Goal: Information Seeking & Learning: Learn about a topic

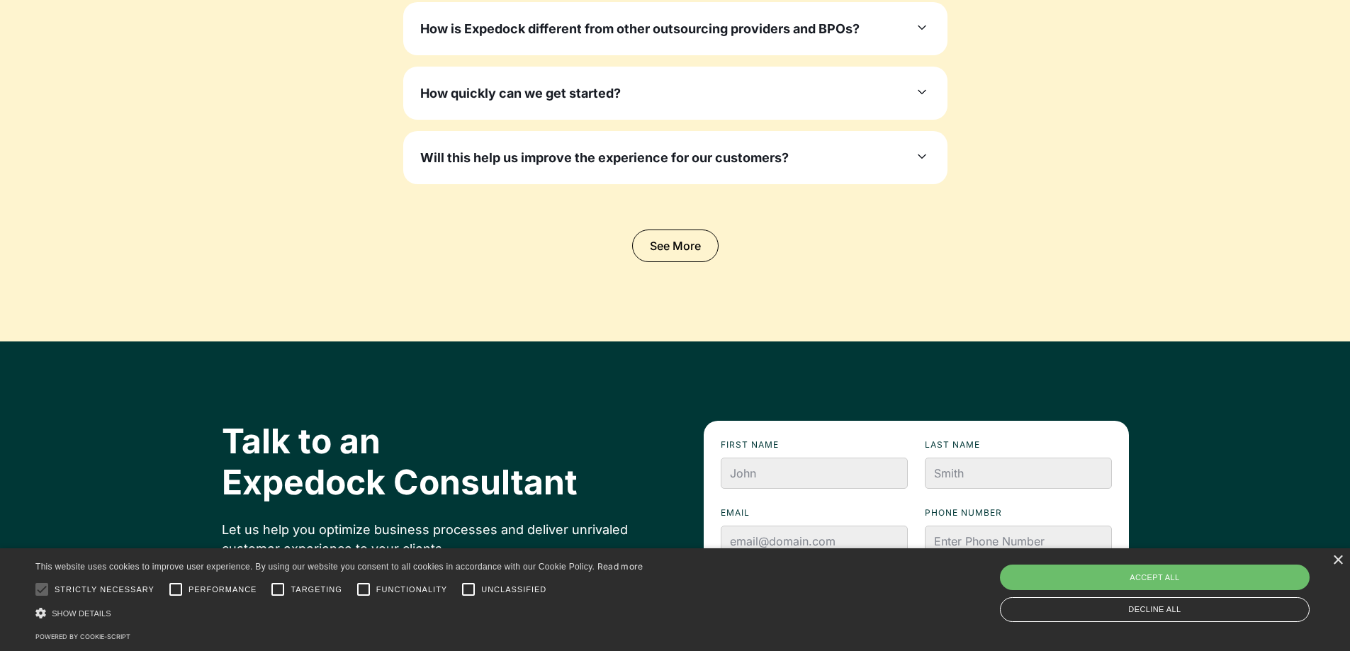
scroll to position [5064, 0]
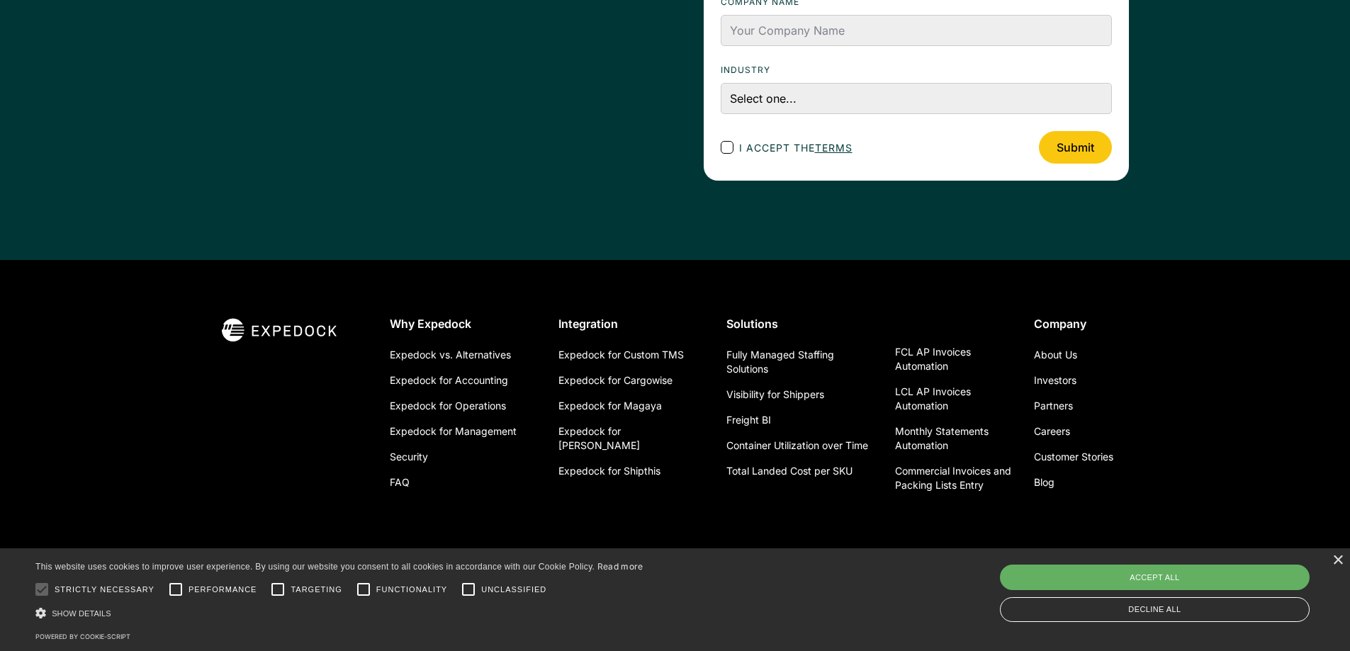
click at [1256, 578] on div "Accept all" at bounding box center [1155, 578] width 310 height 26
checkbox input "true"
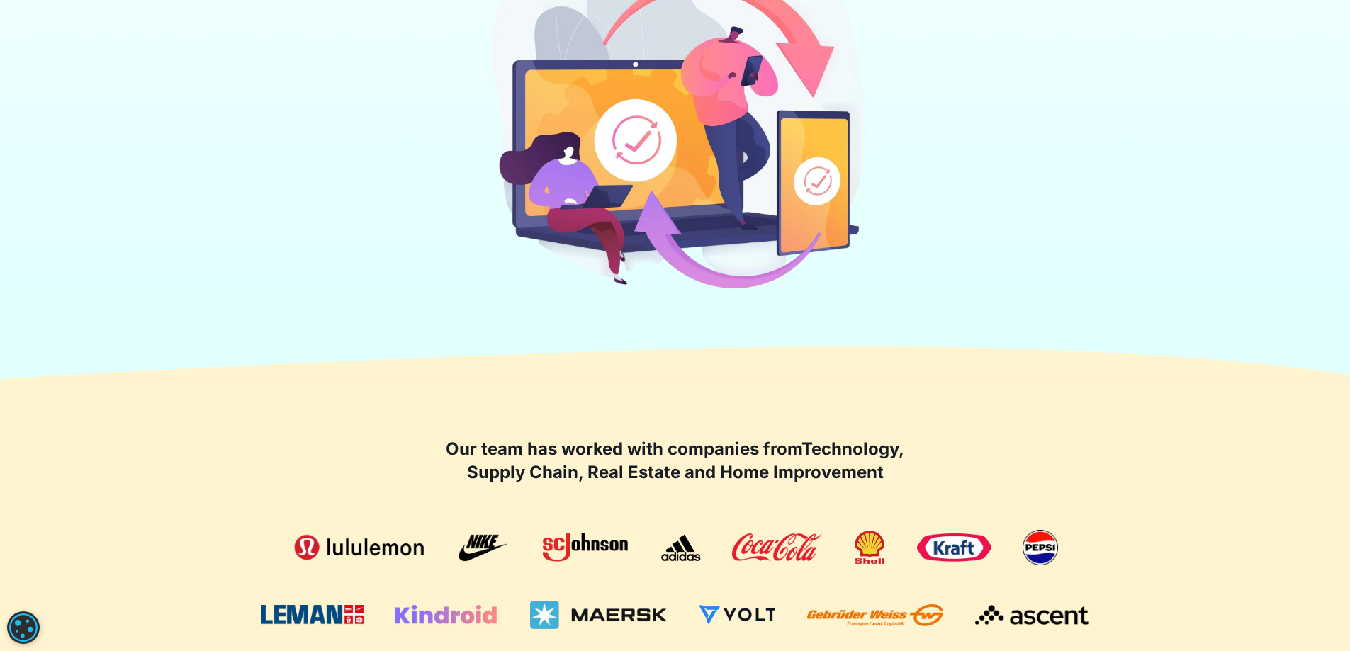
scroll to position [0, 0]
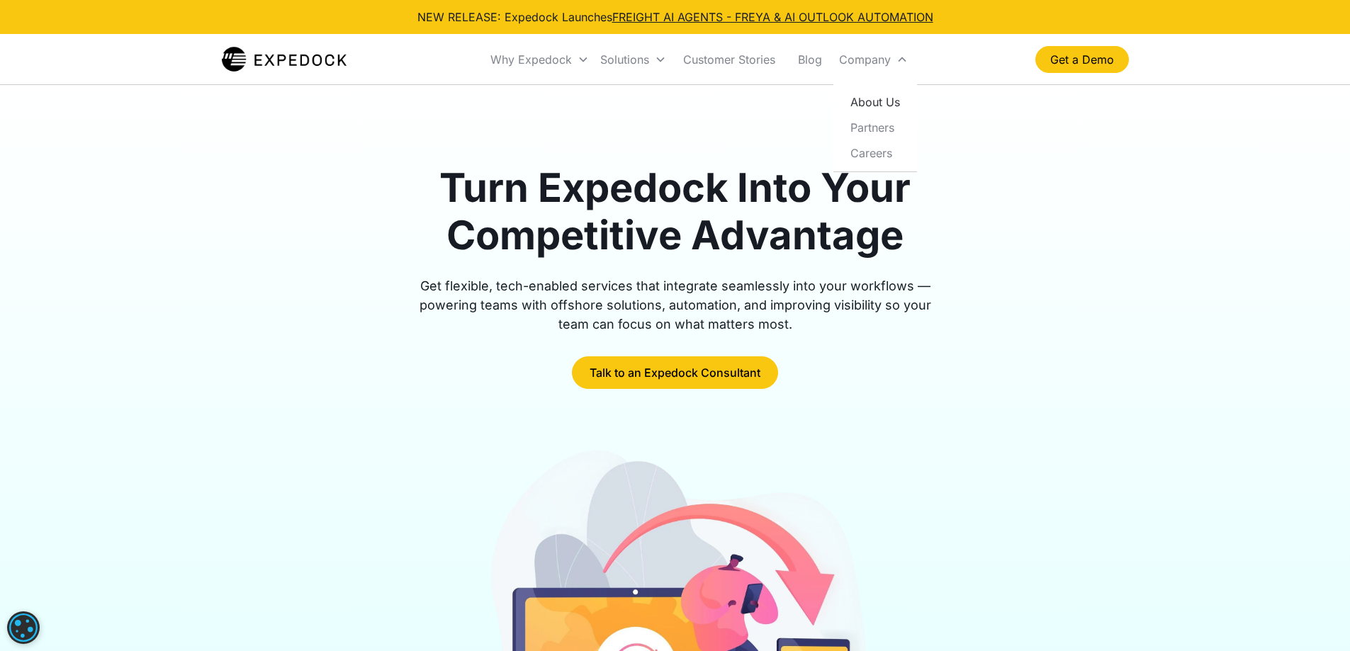
click at [897, 107] on link "About Us" at bounding box center [875, 102] width 72 height 26
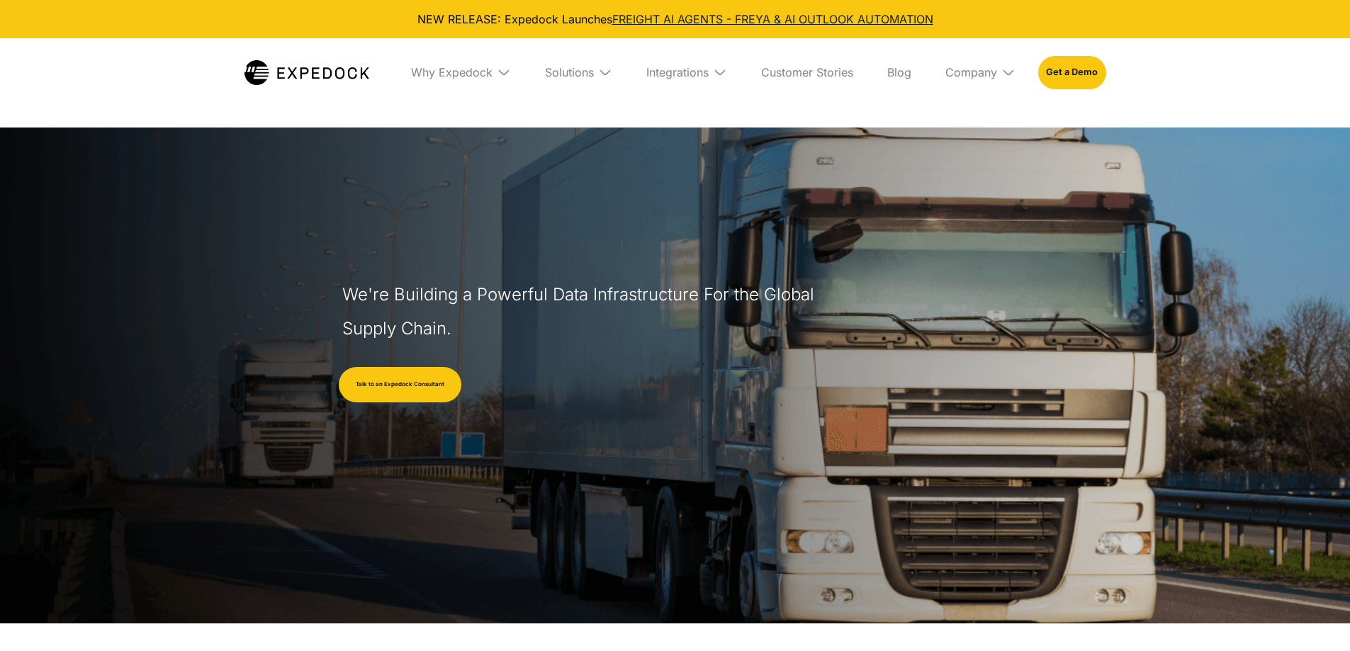
select select
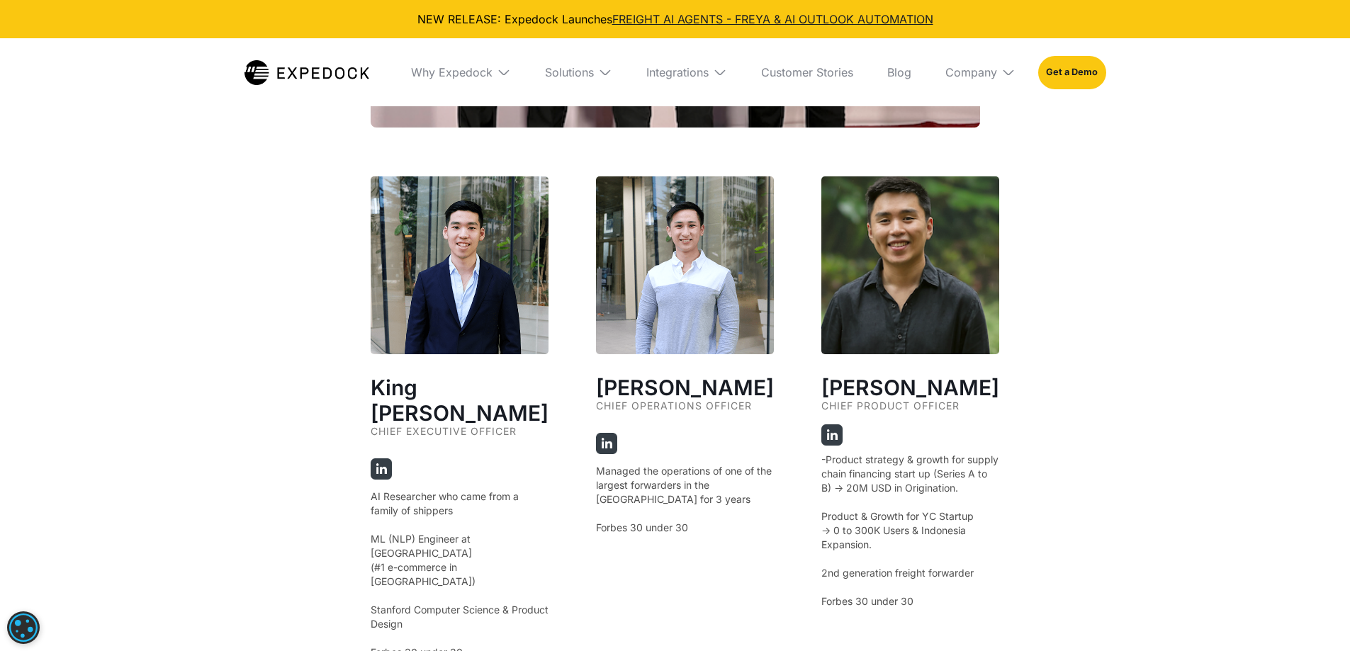
scroll to position [2552, 0]
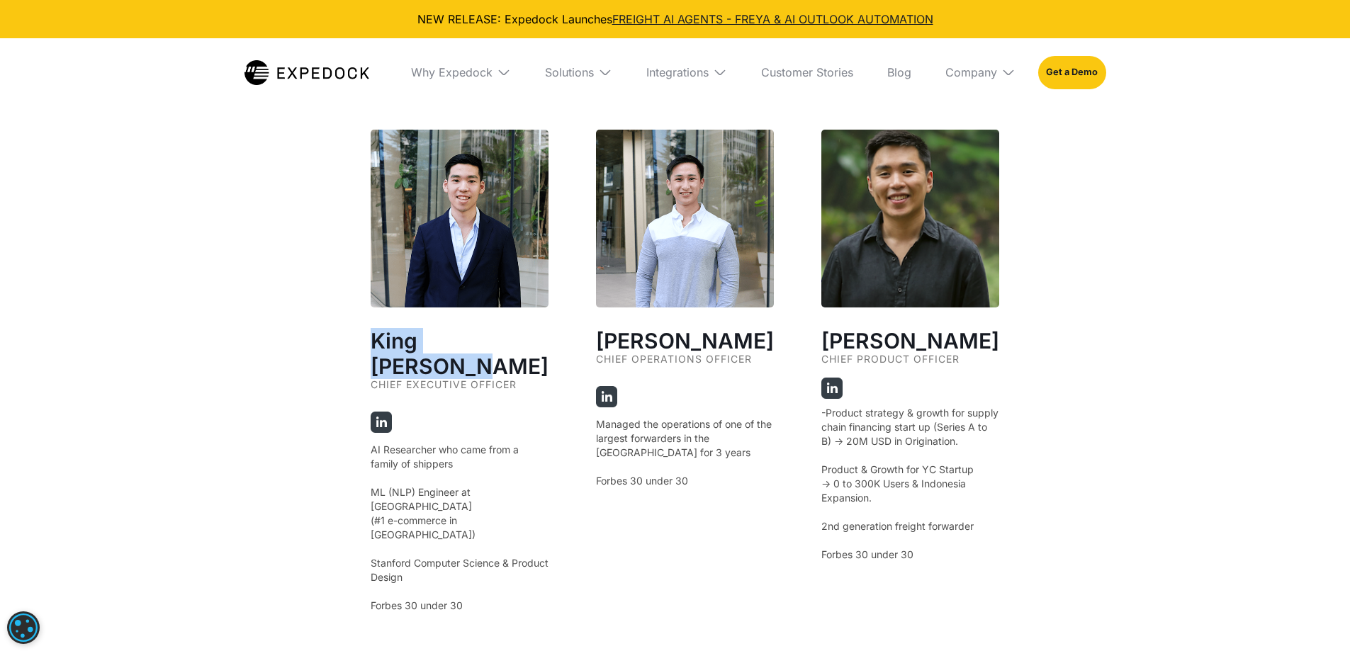
drag, startPoint x: 371, startPoint y: 329, endPoint x: 529, endPoint y: 330, distance: 158.1
click at [529, 330] on h2 "King Alandy Dy" at bounding box center [460, 353] width 178 height 51
copy h2 "King Alandy Dy"
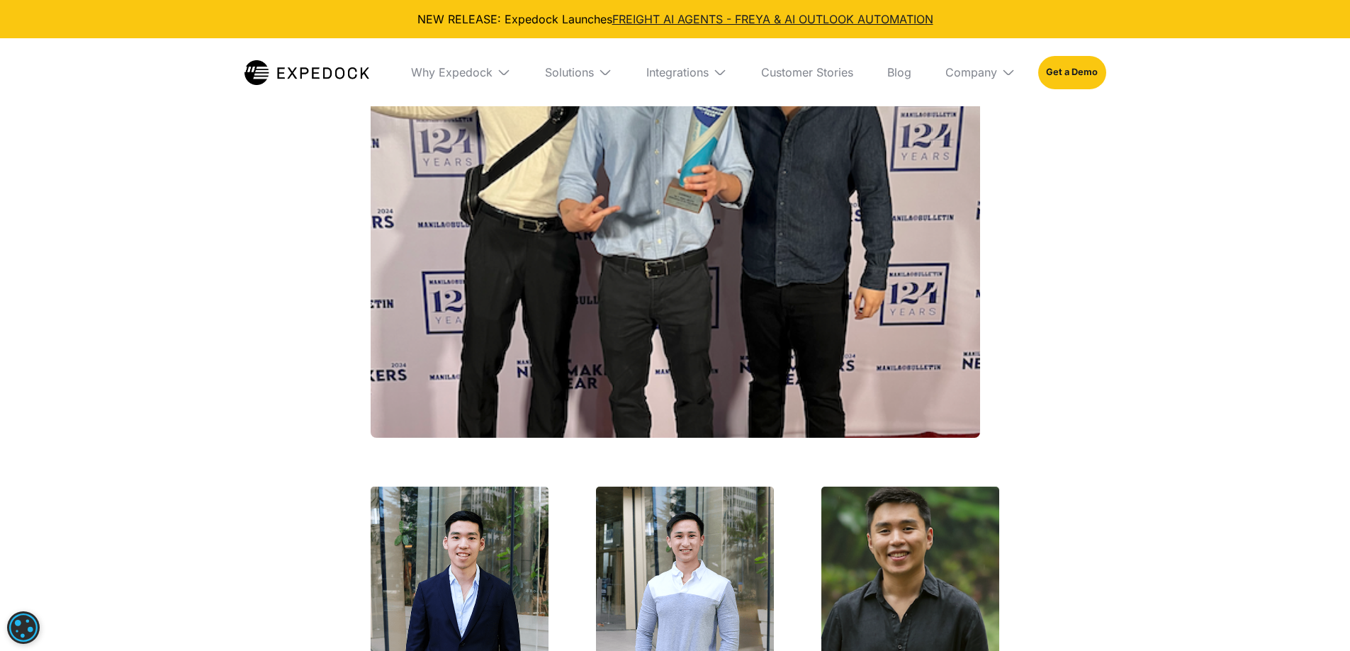
scroll to position [1985, 0]
